Goal: Browse casually: Explore the website without a specific task or goal

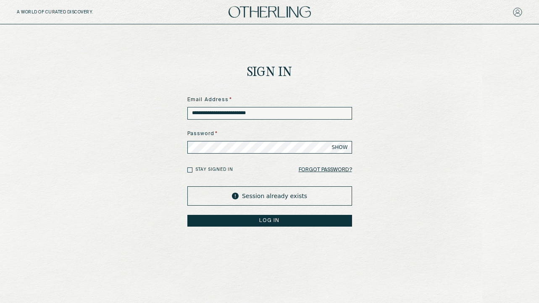
click at [271, 223] on button "LOG IN" at bounding box center [269, 221] width 165 height 12
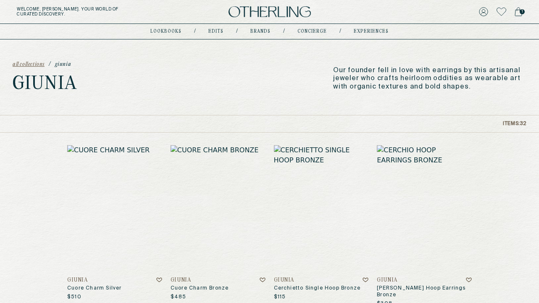
click at [262, 16] on img at bounding box center [270, 11] width 82 height 11
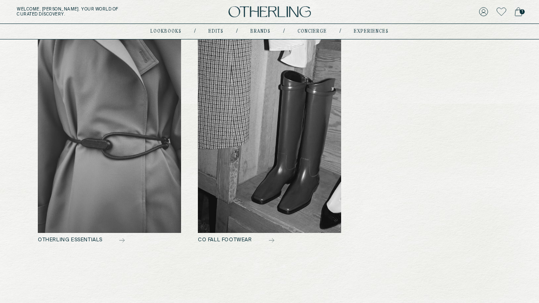
scroll to position [445, 0]
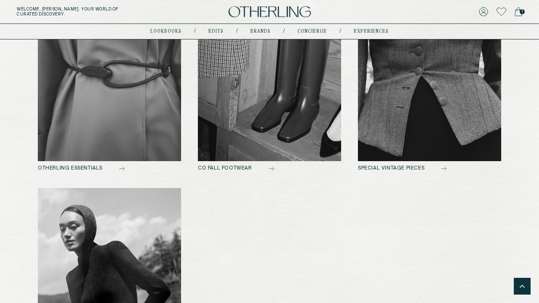
click at [241, 130] on img at bounding box center [269, 63] width 143 height 195
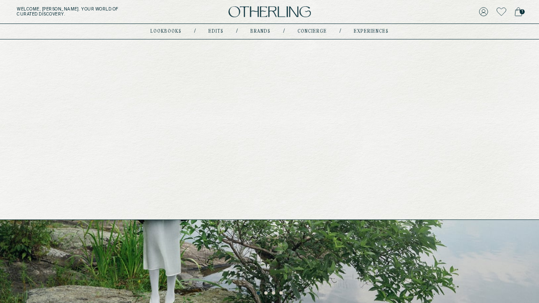
click at [356, 29] on link "experiences" at bounding box center [371, 31] width 35 height 4
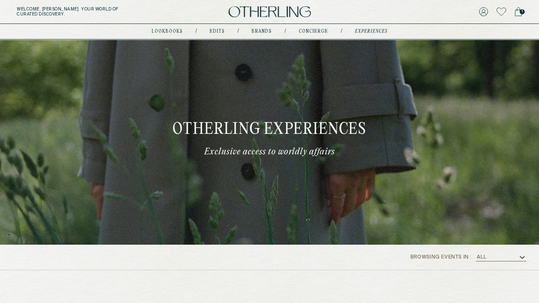
click at [283, 11] on img at bounding box center [270, 11] width 82 height 11
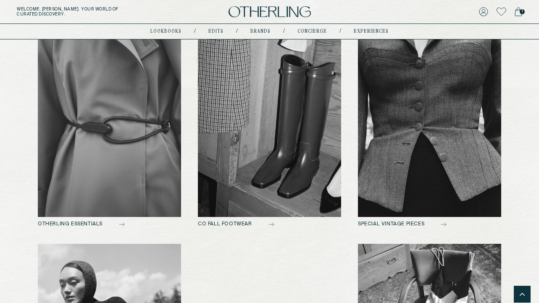
scroll to position [378, 0]
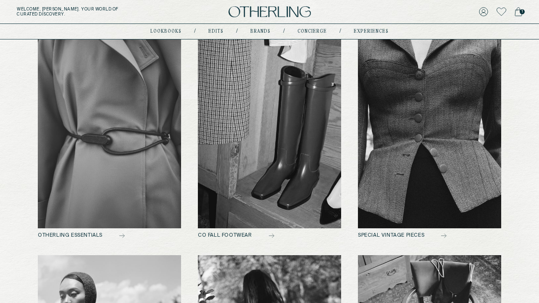
click at [149, 147] on img at bounding box center [109, 131] width 143 height 195
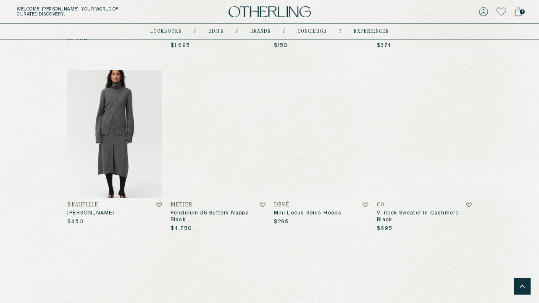
scroll to position [594, 0]
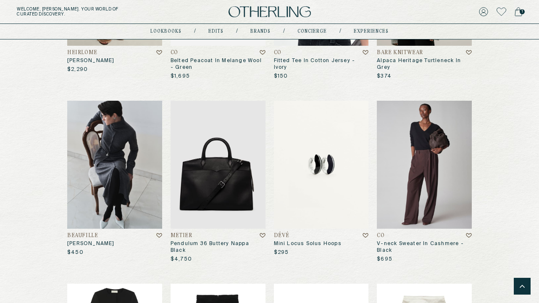
click at [108, 182] on img at bounding box center [114, 165] width 95 height 128
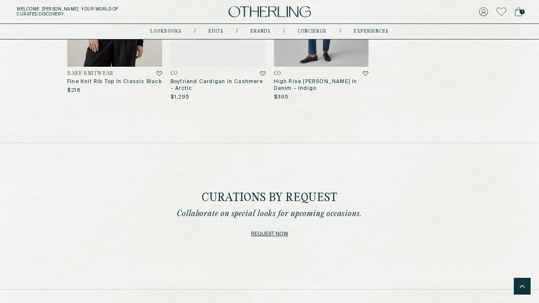
scroll to position [2581, 0]
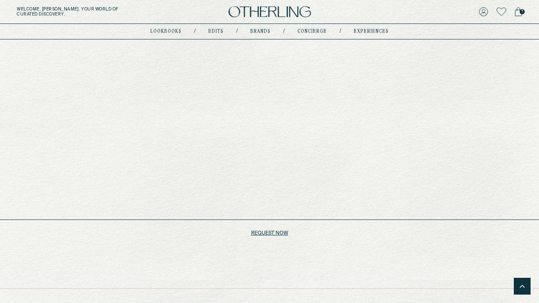
click at [256, 32] on link "Brands" at bounding box center [260, 31] width 20 height 4
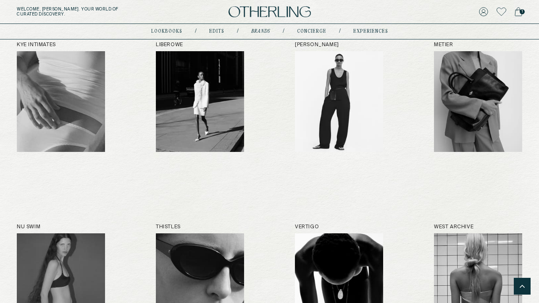
scroll to position [816, 0]
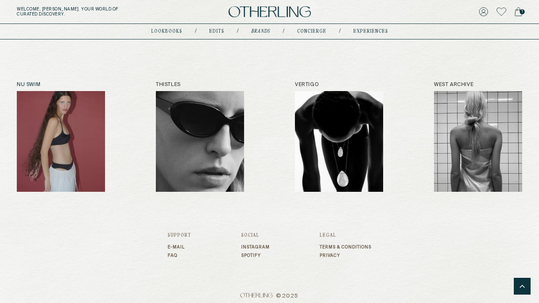
click at [80, 152] on img at bounding box center [61, 141] width 88 height 101
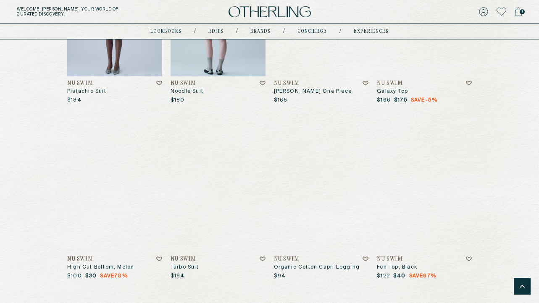
scroll to position [3922, 0]
